Goal: Task Accomplishment & Management: Manage account settings

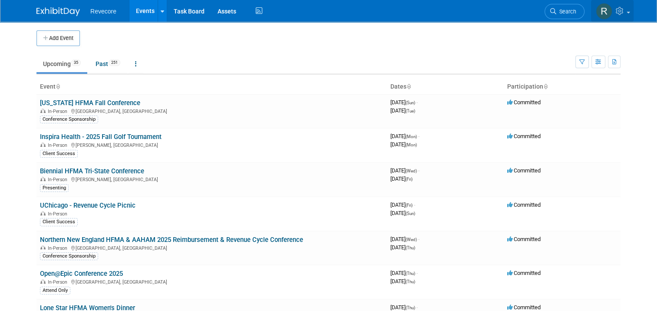
click at [413, 16] on link at bounding box center [612, 11] width 43 height 22
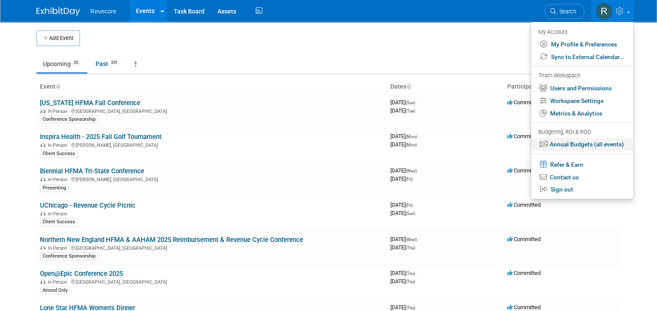
click at [413, 141] on link "Annual Budgets (all events)" at bounding box center [582, 144] width 102 height 13
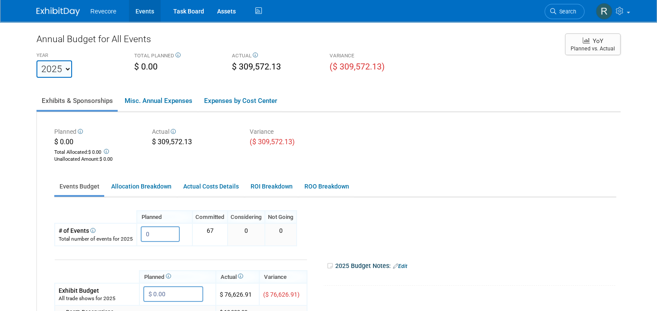
click at [137, 13] on link "Events" at bounding box center [145, 11] width 32 height 22
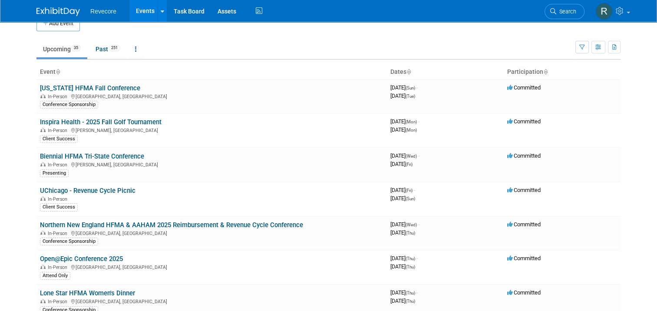
scroll to position [15, 0]
click at [310, 65] on th "Event" at bounding box center [211, 71] width 350 height 15
click at [0, 146] on html "Revecore Events Add Event Bulk Upload Events Shareable Event Boards Recently Vi…" at bounding box center [328, 140] width 657 height 311
click at [162, 222] on link "Northern New England HFMA & AAHAM 2025 Reimbursement & Revenue Cycle Conference" at bounding box center [171, 225] width 263 height 8
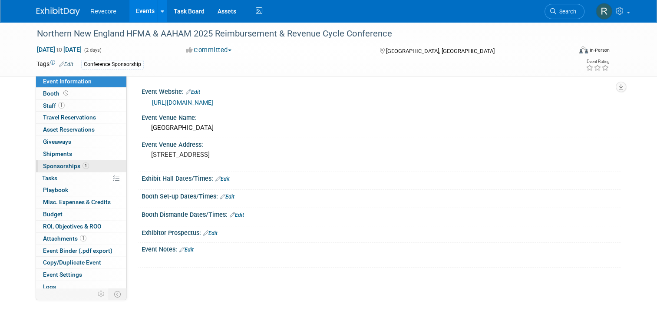
click at [72, 169] on link "1 Sponsorships 1" at bounding box center [81, 166] width 90 height 12
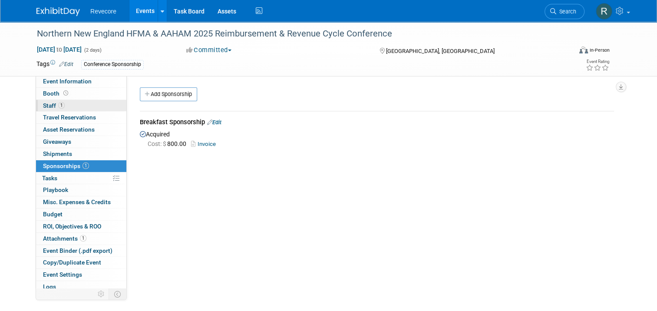
click at [75, 106] on link "1 Staff 1" at bounding box center [81, 106] width 90 height 12
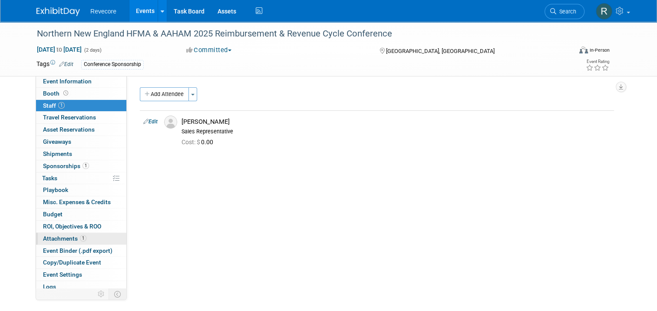
click at [80, 236] on span "1" at bounding box center [83, 238] width 7 height 7
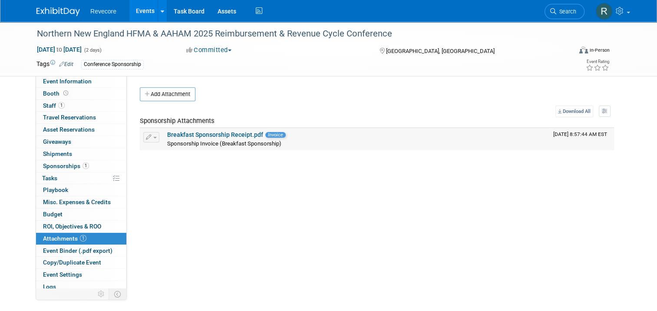
click at [214, 136] on link "Breakfast Sponsorship Receipt.pdf" at bounding box center [215, 134] width 96 height 7
click at [333, 31] on div "Northern New England HFMA & AAHAM 2025 Reimbursement & Revenue Cycle Conference" at bounding box center [297, 34] width 527 height 16
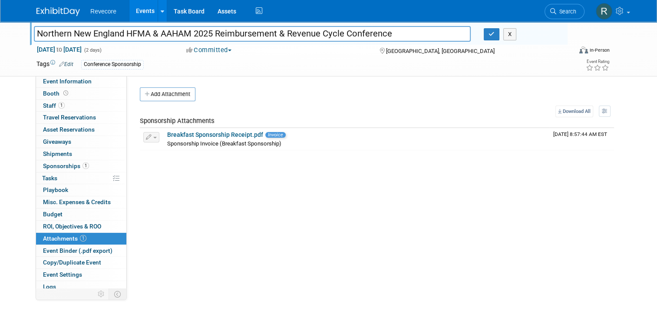
click at [333, 31] on input "Northern New England HFMA & AAHAM 2025 Reimbursement & Revenue Cycle Conference" at bounding box center [252, 33] width 437 height 15
click at [492, 37] on icon "button" at bounding box center [491, 34] width 6 height 6
